Goal: Transaction & Acquisition: Purchase product/service

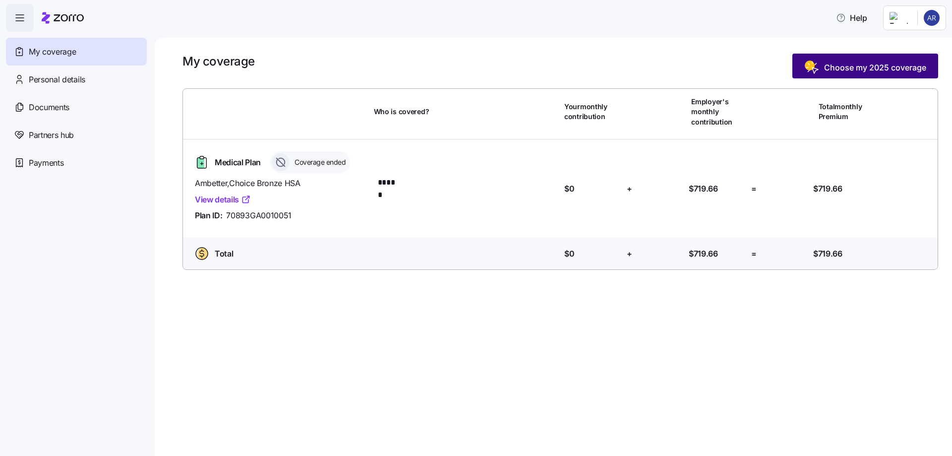
click at [896, 62] on span "Choose my 2025 coverage" at bounding box center [875, 67] width 102 height 12
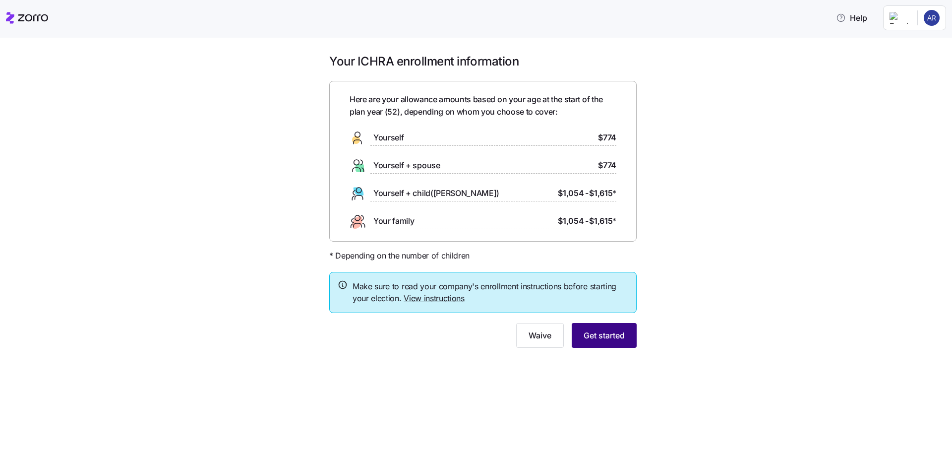
click at [600, 330] on span "Get started" at bounding box center [604, 335] width 41 height 12
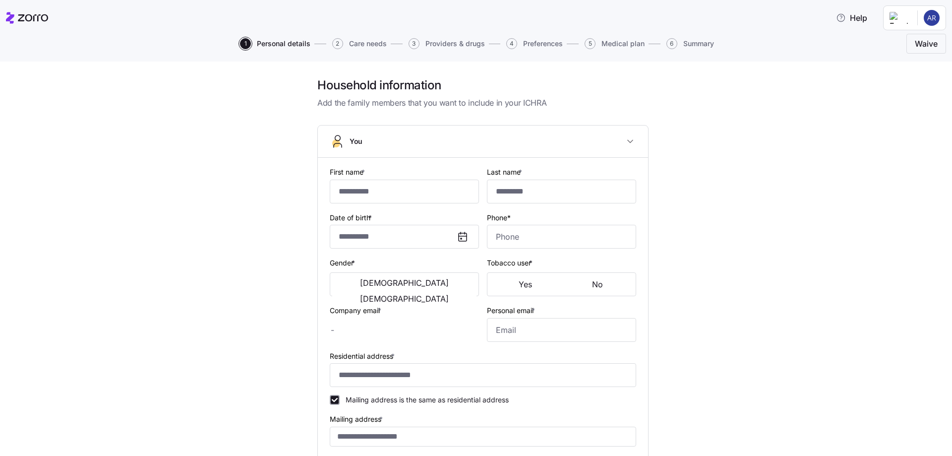
type input "******"
type input "*****"
type input "**********"
type input "[PHONE_NUMBER]"
type input "[EMAIL_ADDRESS][DOMAIN_NAME]"
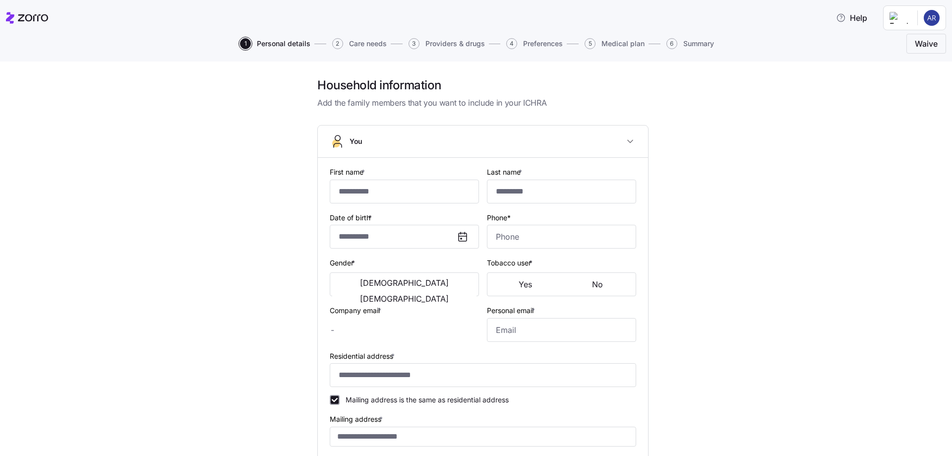
type input "[EMAIL_ADDRESS][DOMAIN_NAME]"
type input "**********"
checkbox input "true"
type input "[DEMOGRAPHIC_DATA] citizen"
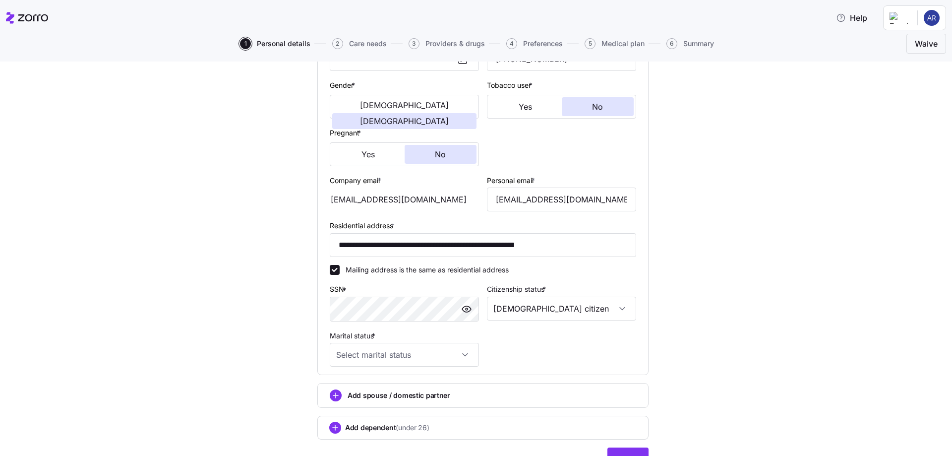
scroll to position [179, 0]
click at [447, 356] on input "Marital status *" at bounding box center [404, 354] width 149 height 24
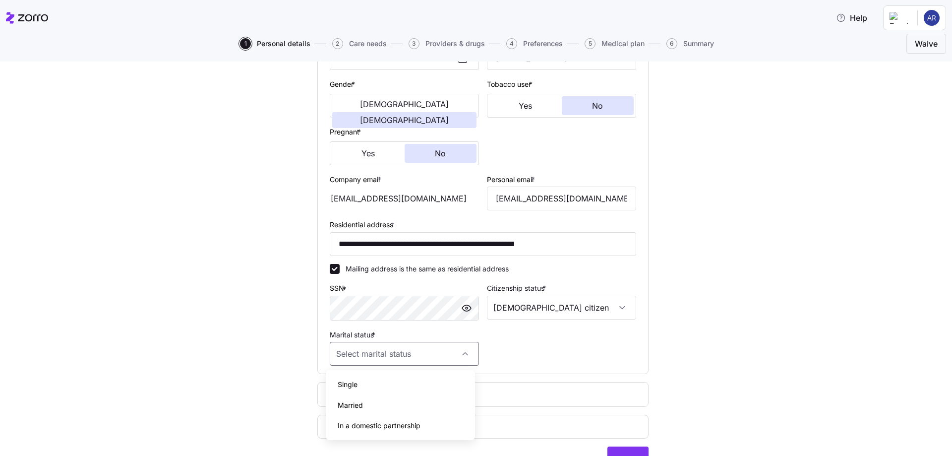
click at [366, 383] on div "Single" at bounding box center [400, 384] width 141 height 21
type input "Single"
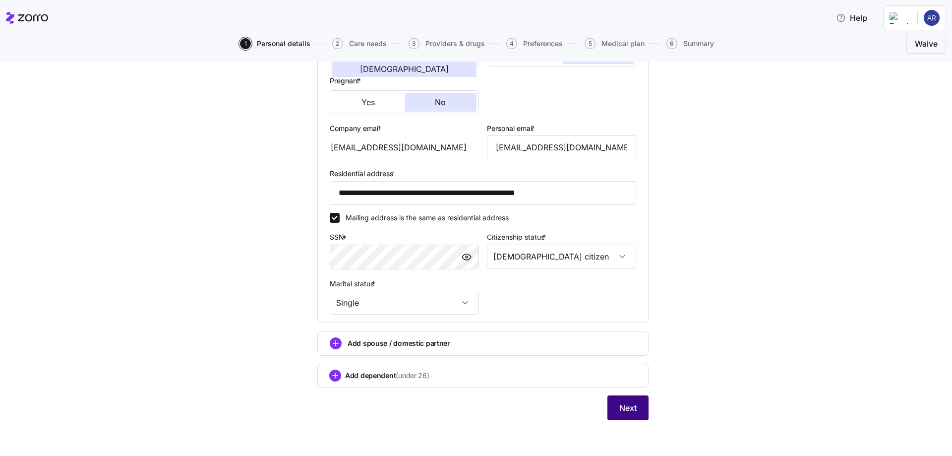
click at [619, 410] on span "Next" at bounding box center [627, 408] width 17 height 12
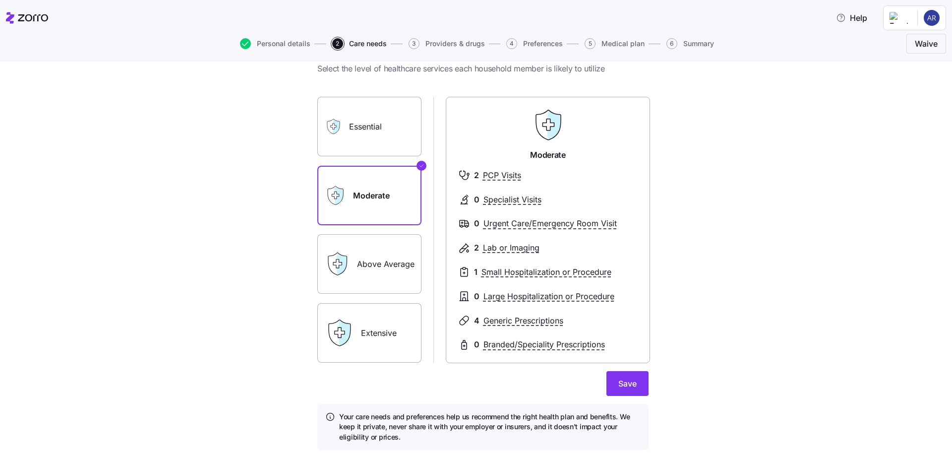
scroll to position [60, 0]
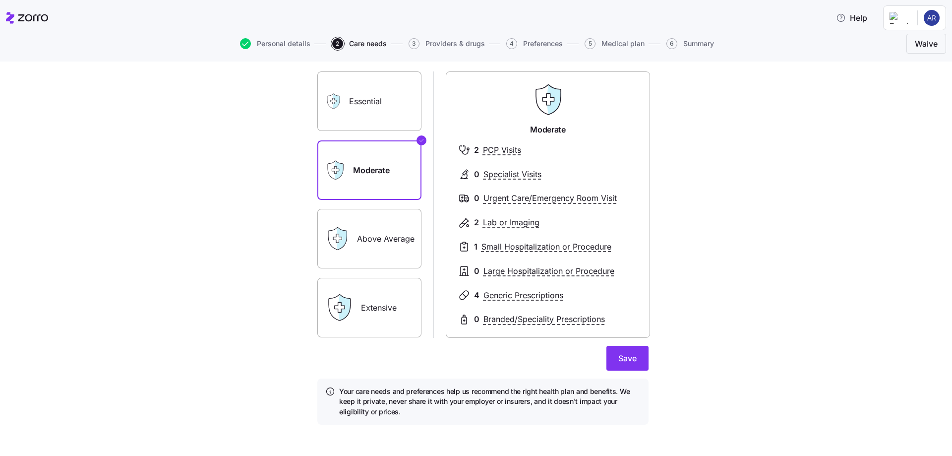
click at [384, 240] on label "Above Average" at bounding box center [369, 239] width 104 height 60
click at [0, 0] on input "Above Average" at bounding box center [0, 0] width 0 height 0
click at [374, 187] on label "Moderate" at bounding box center [369, 170] width 104 height 60
click at [0, 0] on input "Moderate" at bounding box center [0, 0] width 0 height 0
click at [362, 251] on label "Above Average" at bounding box center [369, 239] width 104 height 60
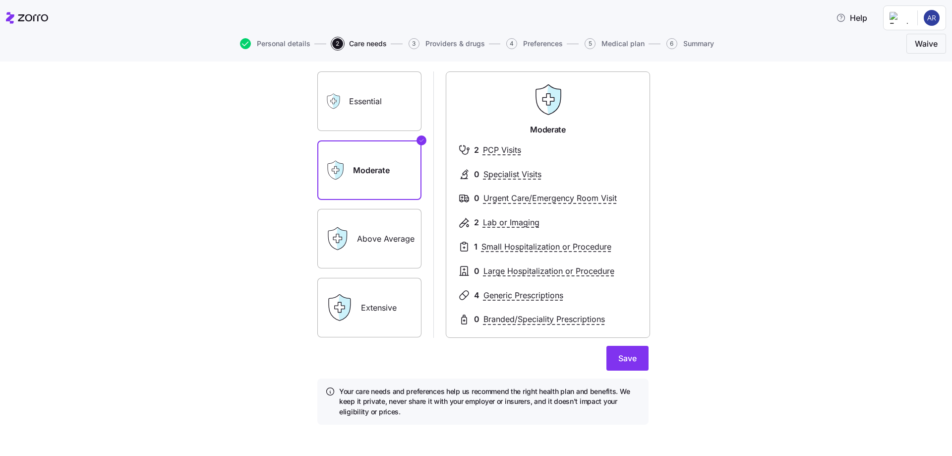
click at [365, 238] on label "Above Average" at bounding box center [369, 239] width 104 height 60
click at [0, 0] on input "Above Average" at bounding box center [0, 0] width 0 height 0
click at [384, 167] on label "Moderate" at bounding box center [369, 170] width 104 height 60
click at [0, 0] on input "Moderate" at bounding box center [0, 0] width 0 height 0
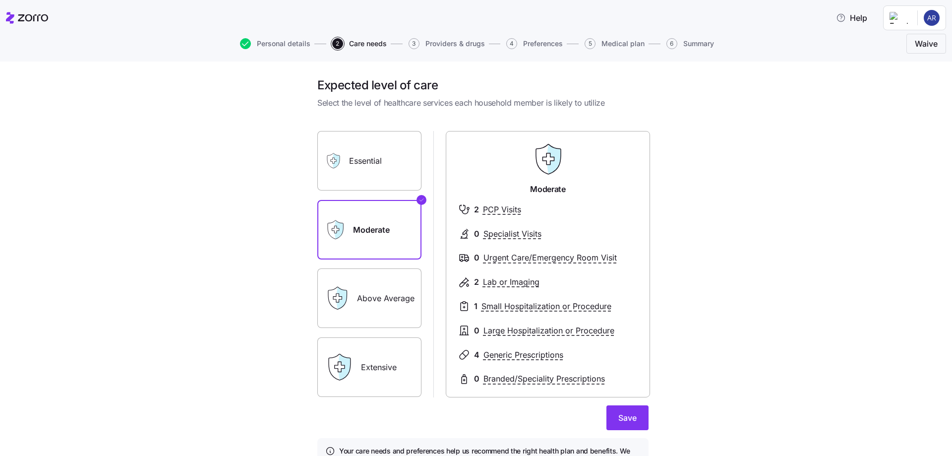
click at [414, 298] on label "Above Average" at bounding box center [369, 298] width 104 height 60
click at [0, 0] on input "Above Average" at bounding box center [0, 0] width 0 height 0
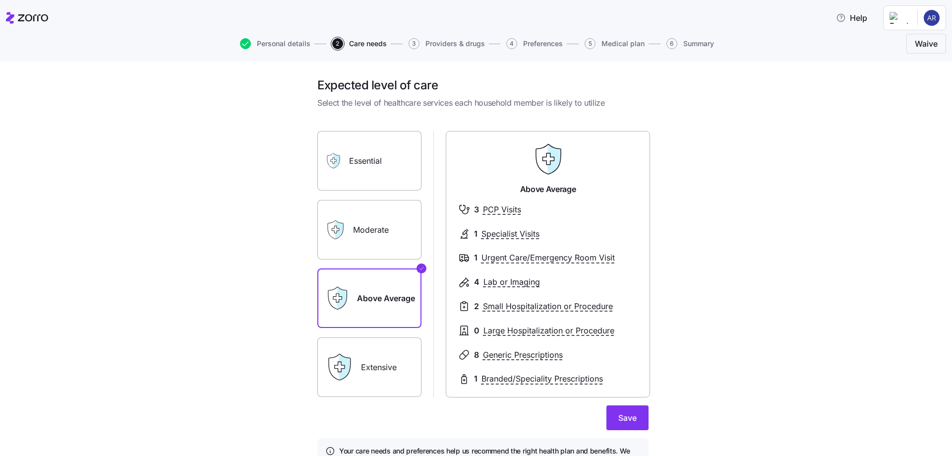
click at [357, 230] on label "Moderate" at bounding box center [369, 230] width 104 height 60
click at [0, 0] on input "Moderate" at bounding box center [0, 0] width 0 height 0
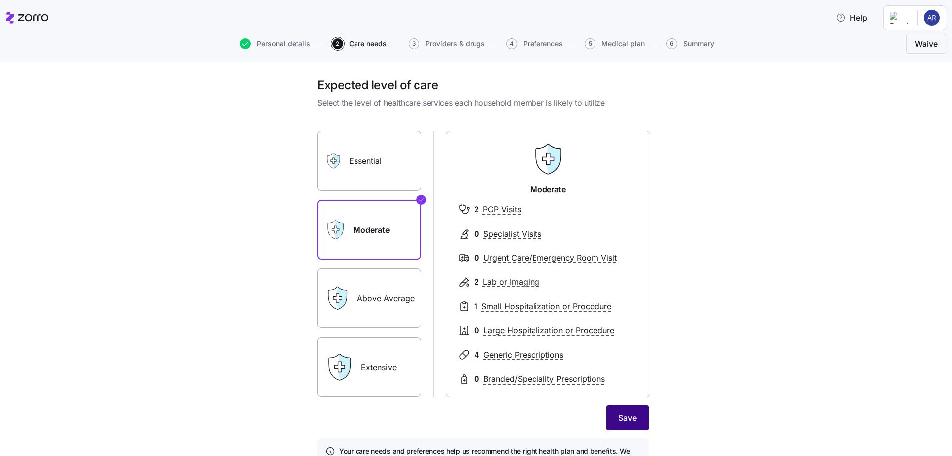
drag, startPoint x: 634, startPoint y: 414, endPoint x: 603, endPoint y: 407, distance: 32.1
click at [634, 414] on button "Save" at bounding box center [627, 417] width 42 height 25
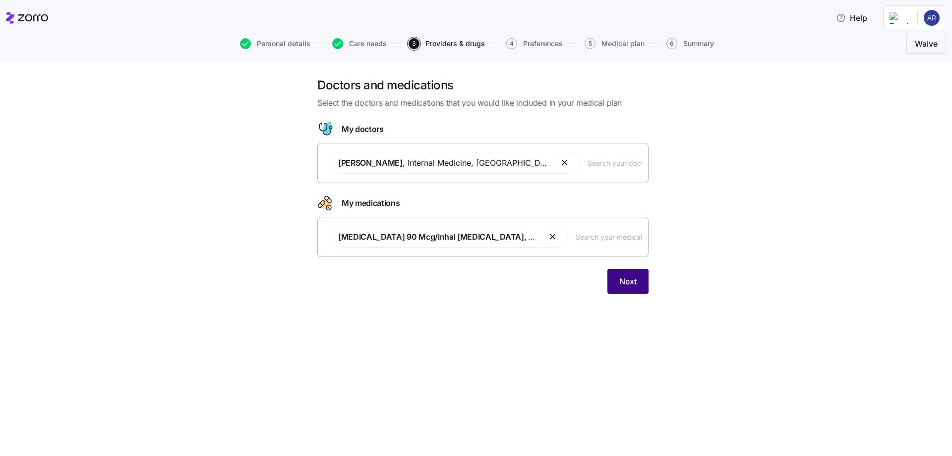
click at [630, 281] on span "Next" at bounding box center [627, 281] width 17 height 12
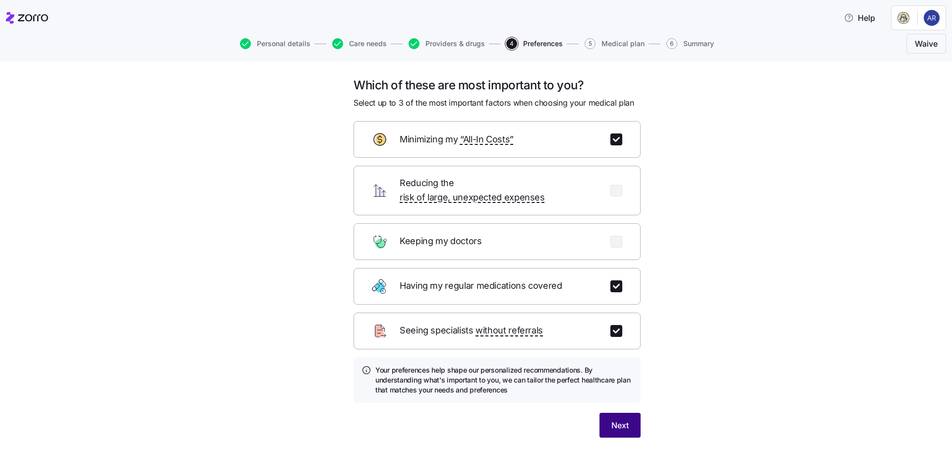
click at [630, 413] on button "Next" at bounding box center [620, 425] width 41 height 25
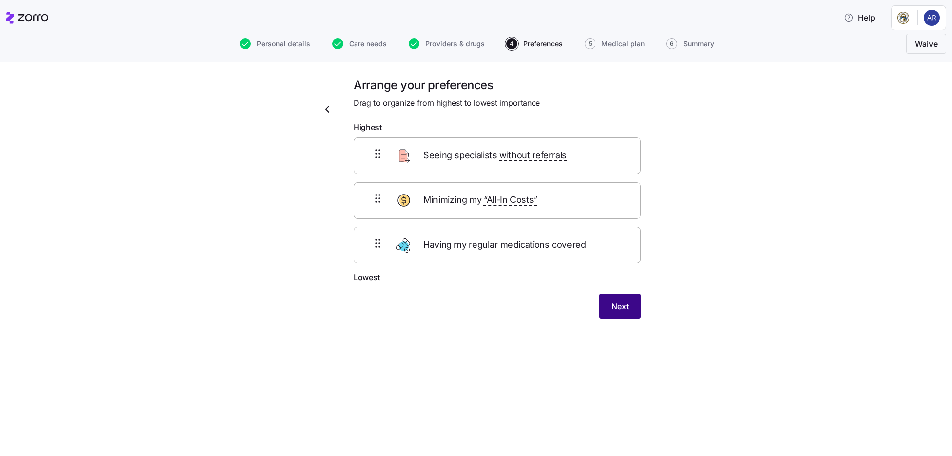
click at [616, 307] on span "Next" at bounding box center [619, 306] width 17 height 12
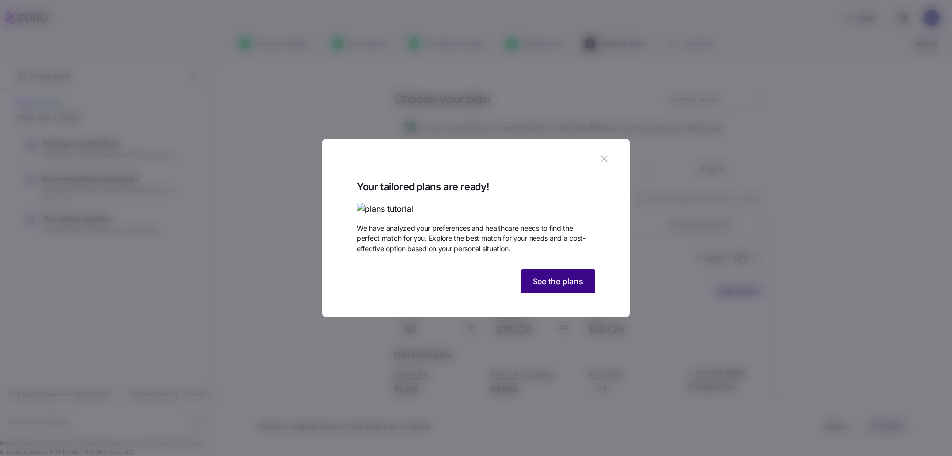
drag, startPoint x: 539, startPoint y: 344, endPoint x: 534, endPoint y: 346, distance: 5.7
click at [539, 287] on span "See the plans" at bounding box center [558, 281] width 51 height 12
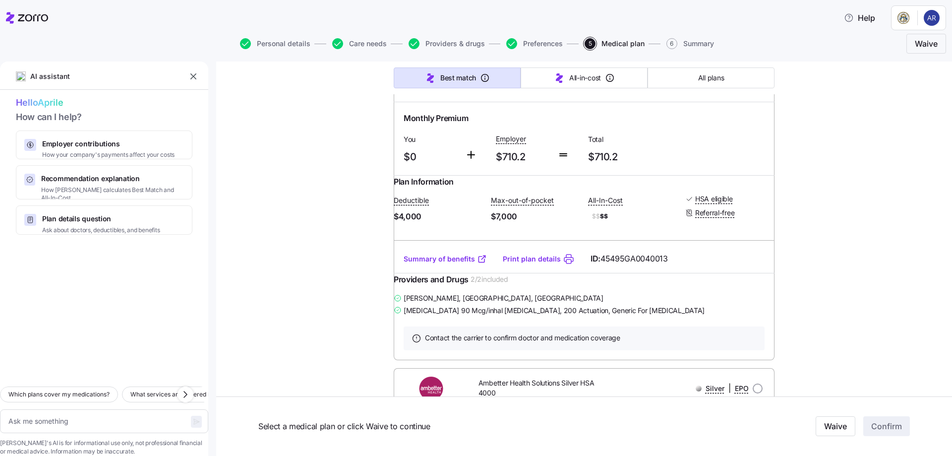
scroll to position [3868, 0]
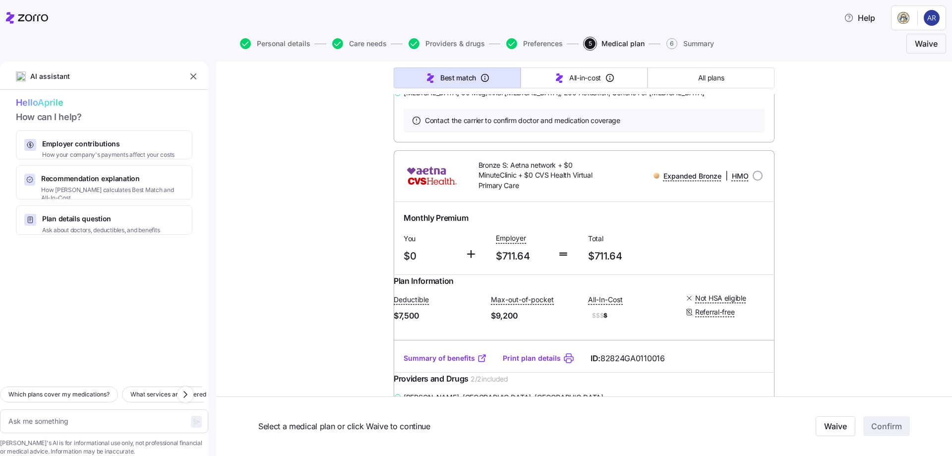
scroll to position [7141, 0]
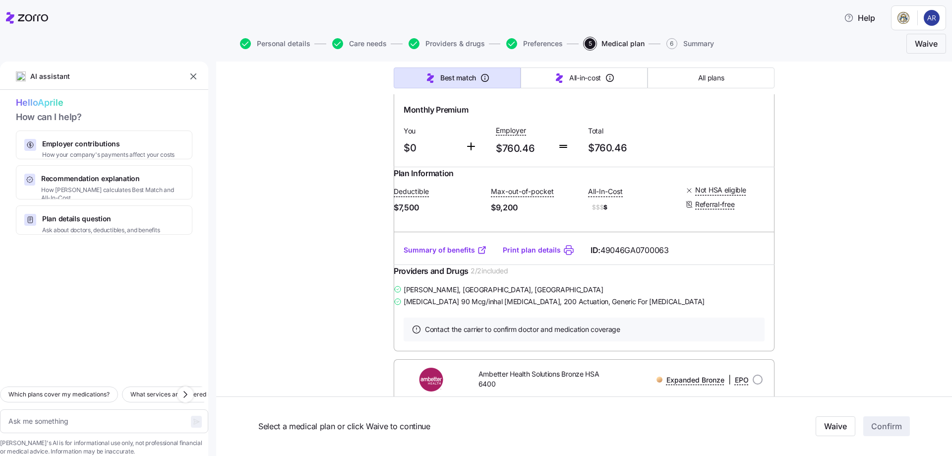
scroll to position [7855, 0]
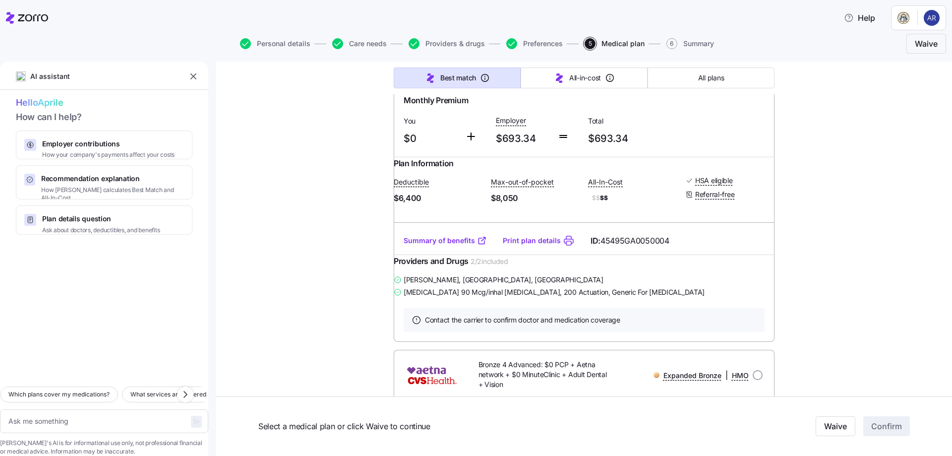
scroll to position [8509, 0]
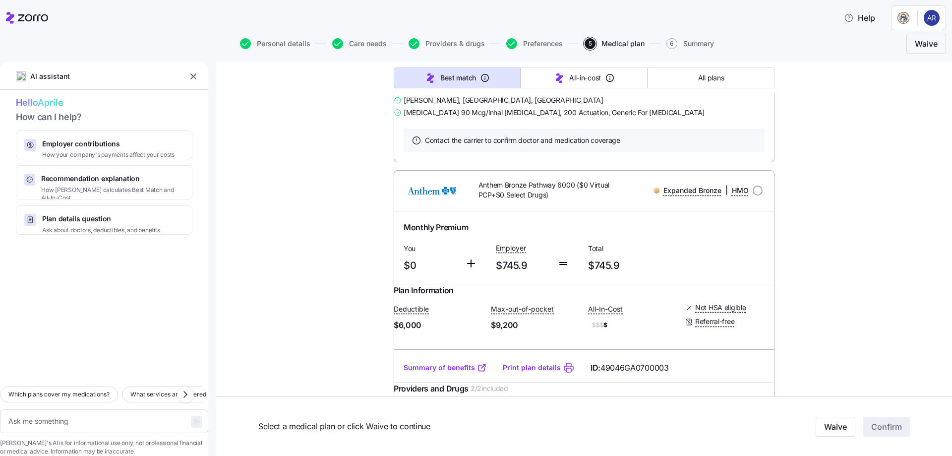
scroll to position [9580, 0]
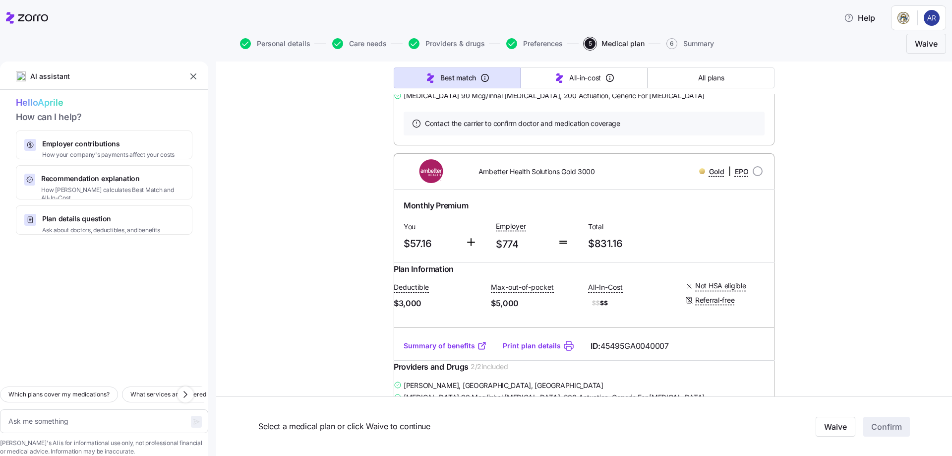
scroll to position [9878, 0]
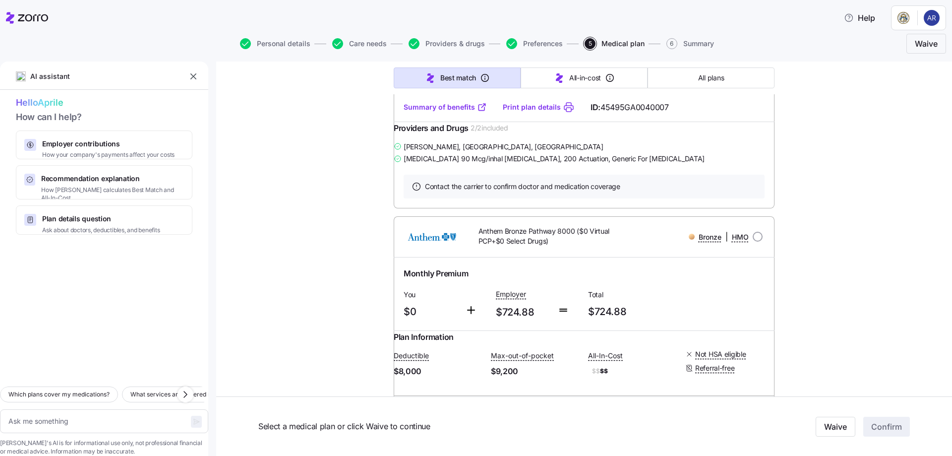
scroll to position [10175, 0]
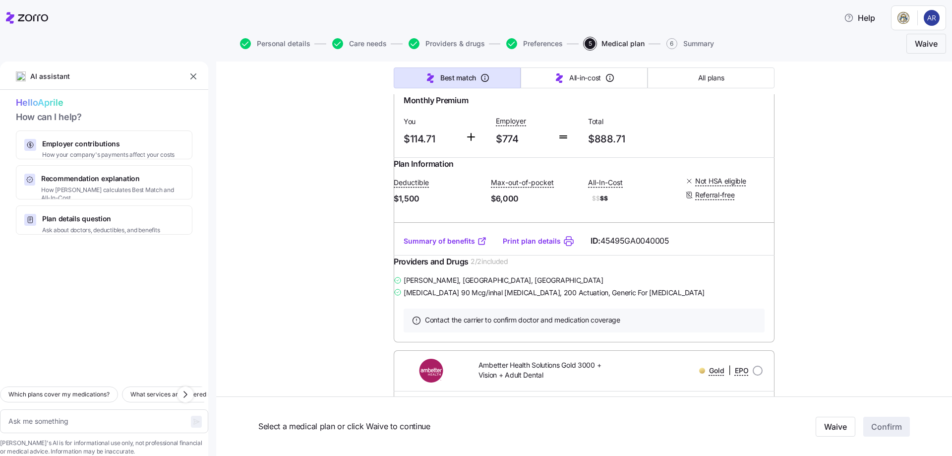
scroll to position [10592, 0]
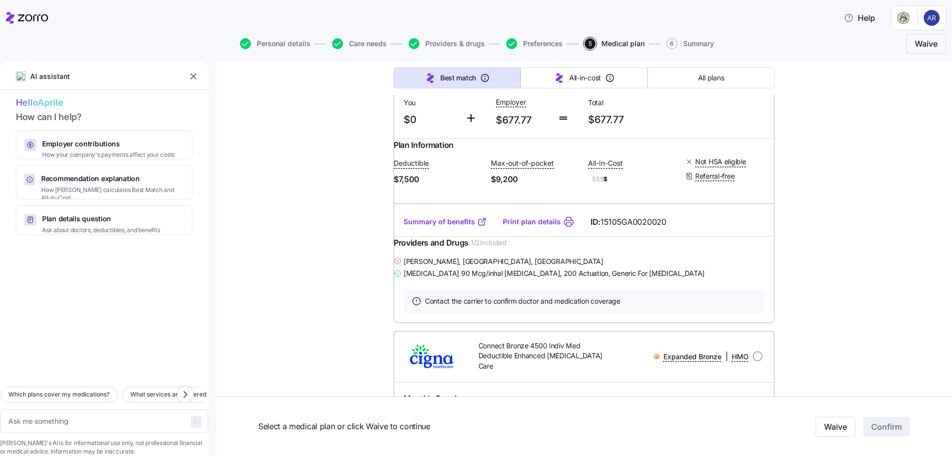
scroll to position [11246, 0]
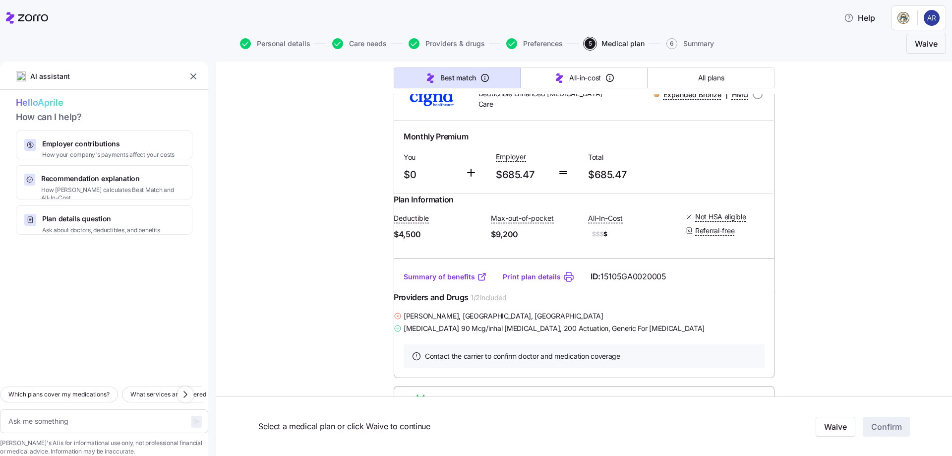
scroll to position [11544, 0]
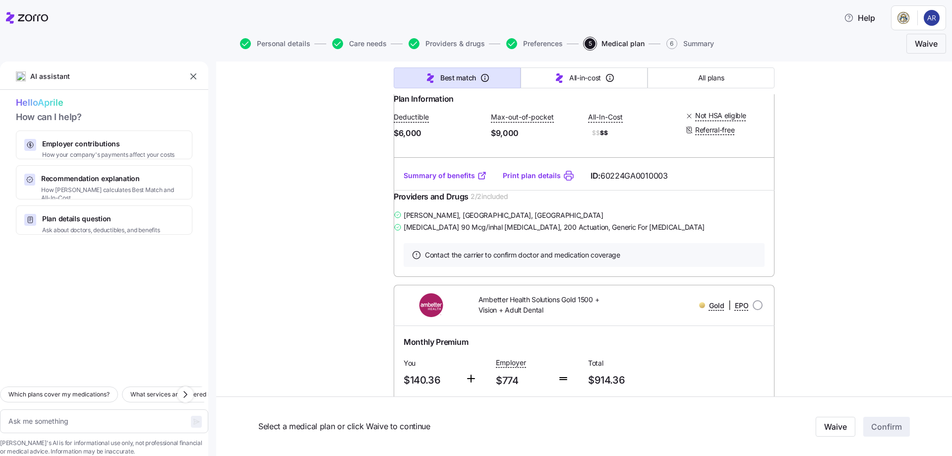
scroll to position [12258, 0]
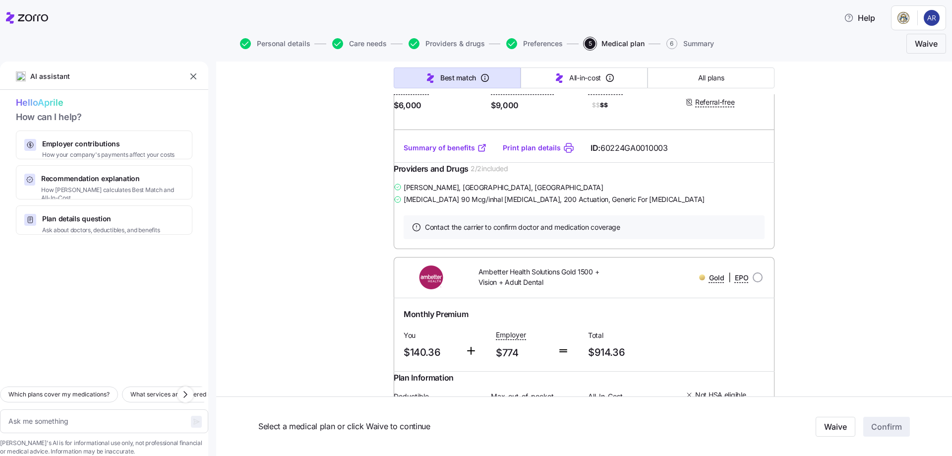
scroll to position [12198, 0]
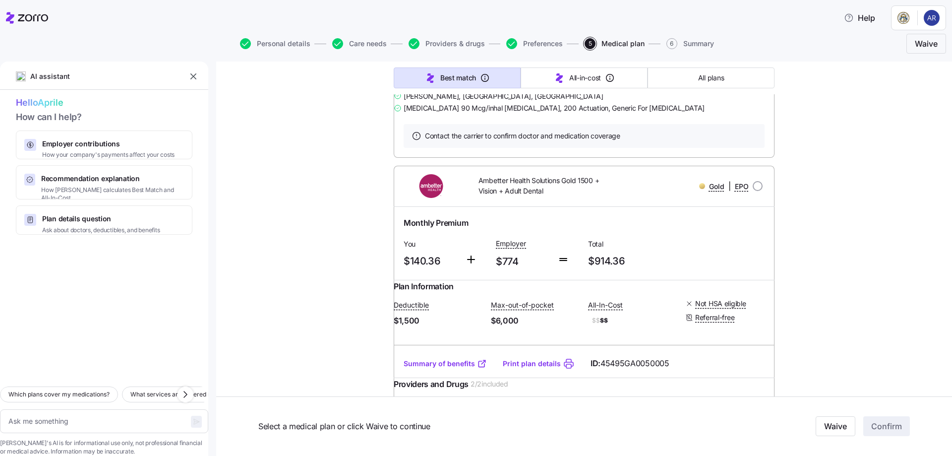
type textarea "x"
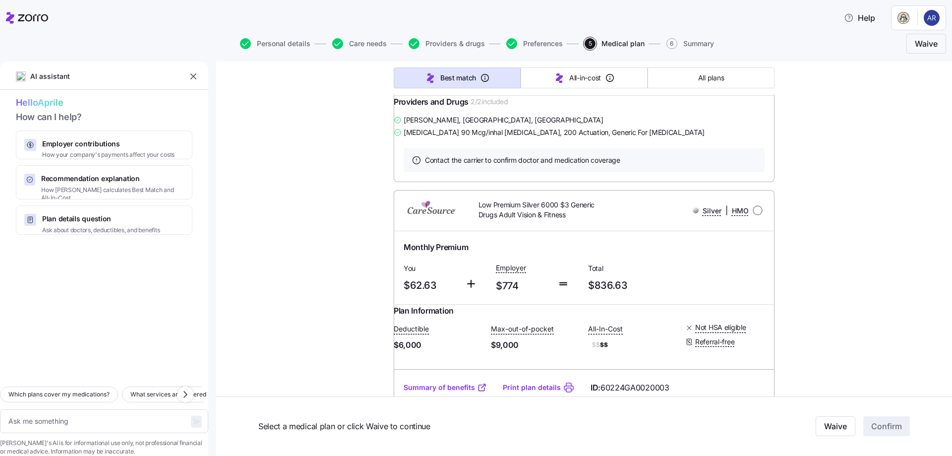
scroll to position [13210, 0]
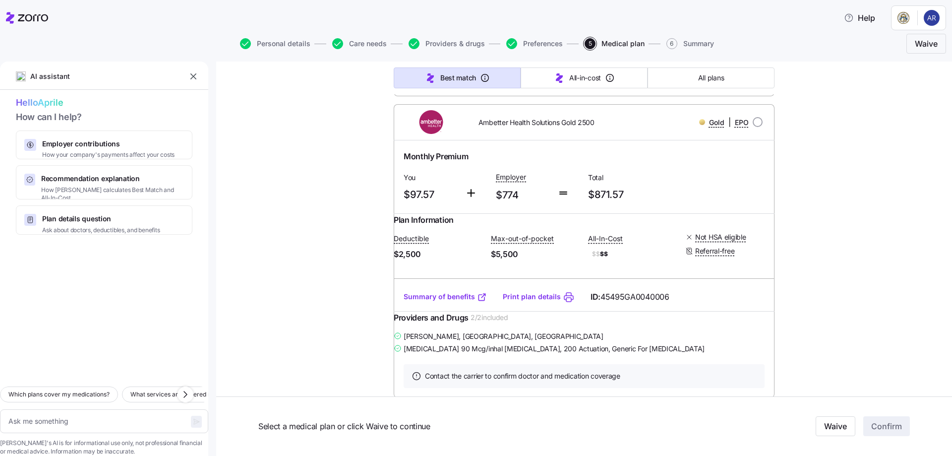
scroll to position [13627, 0]
